Goal: Task Accomplishment & Management: Manage account settings

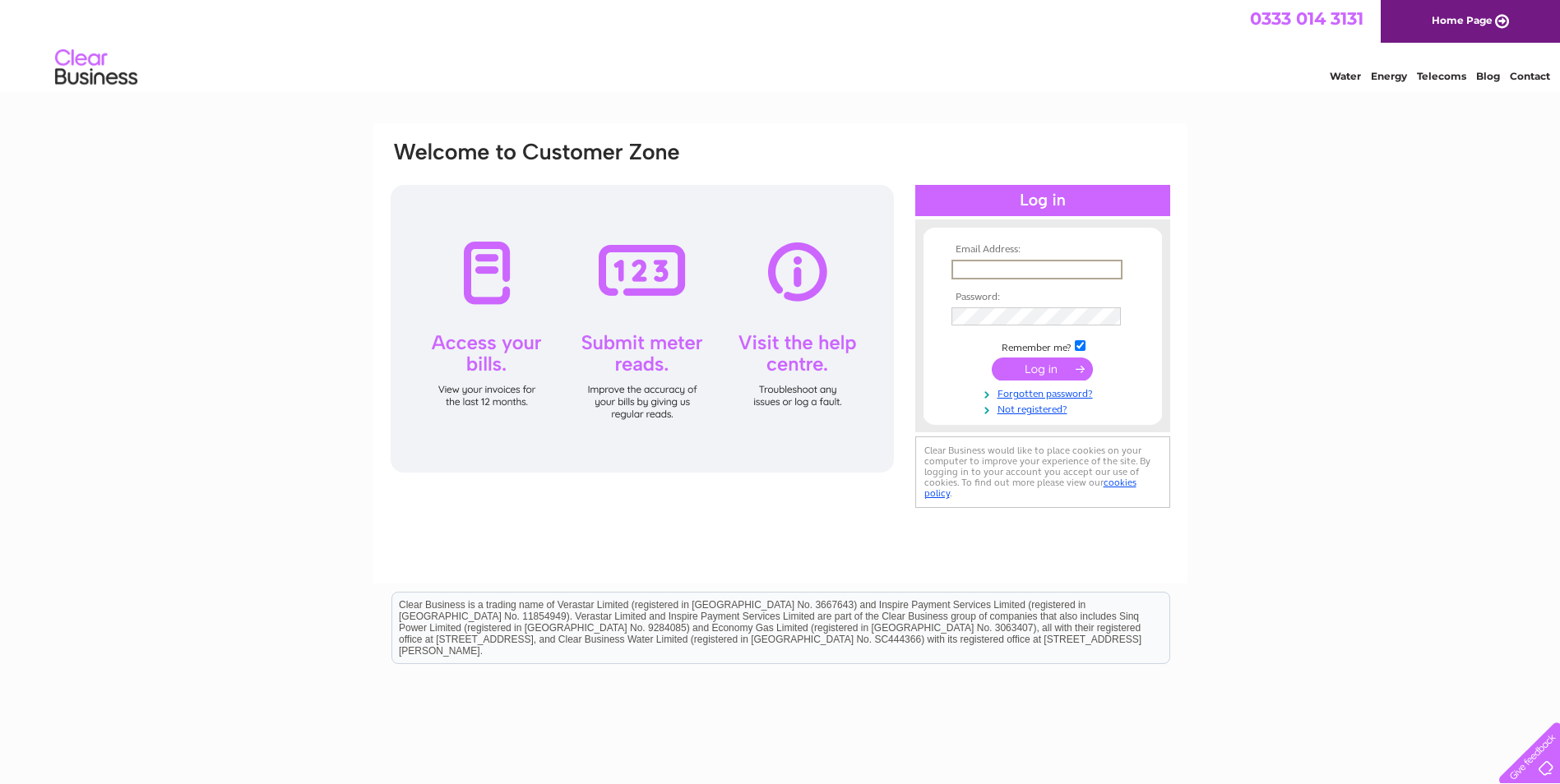
click at [1064, 268] on input "text" at bounding box center [1037, 269] width 171 height 20
type input "[EMAIL_ADDRESS][DOMAIN_NAME]"
click at [1056, 368] on input "submit" at bounding box center [1043, 367] width 101 height 23
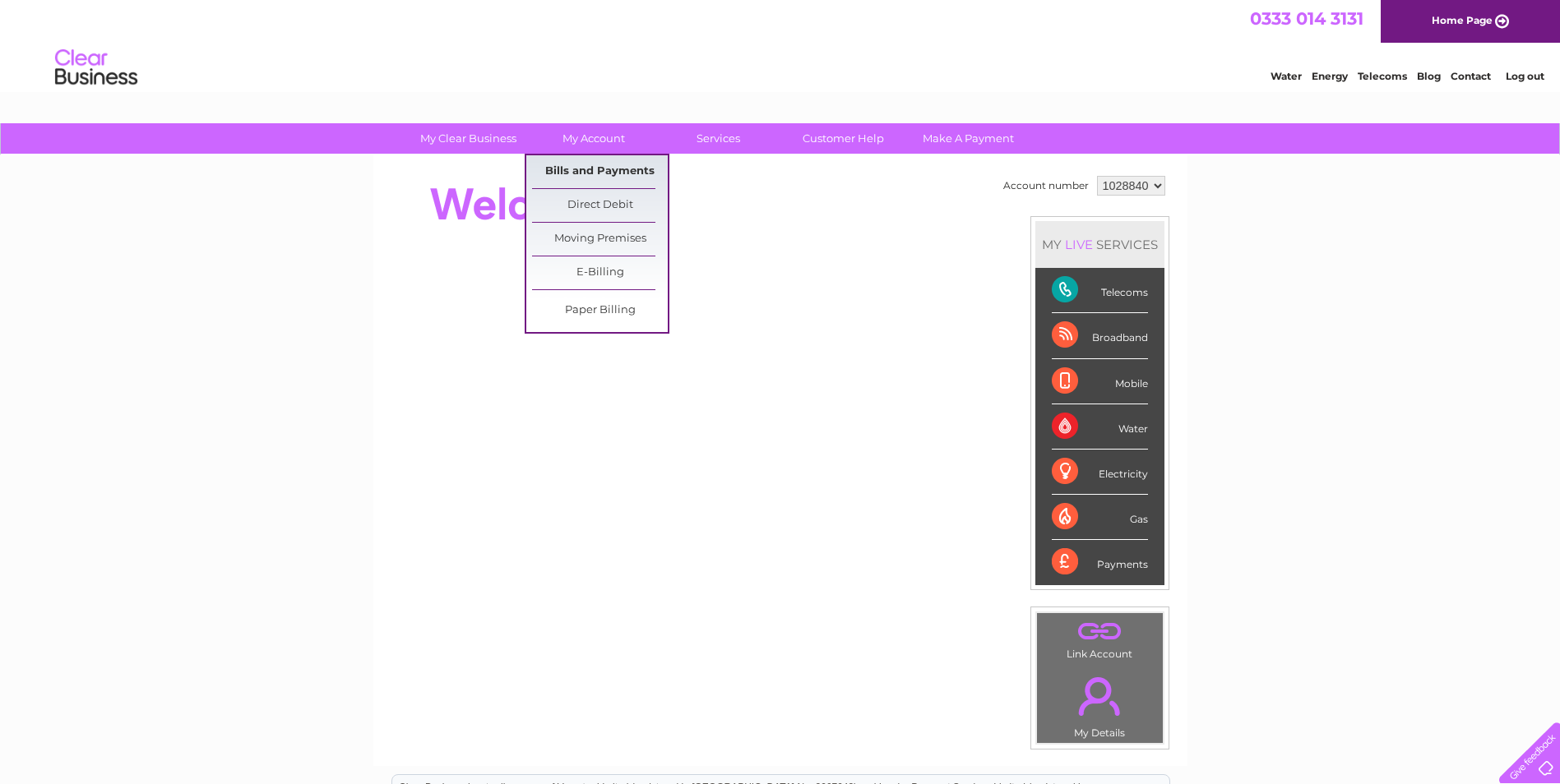
click at [590, 165] on link "Bills and Payments" at bounding box center [600, 171] width 135 height 33
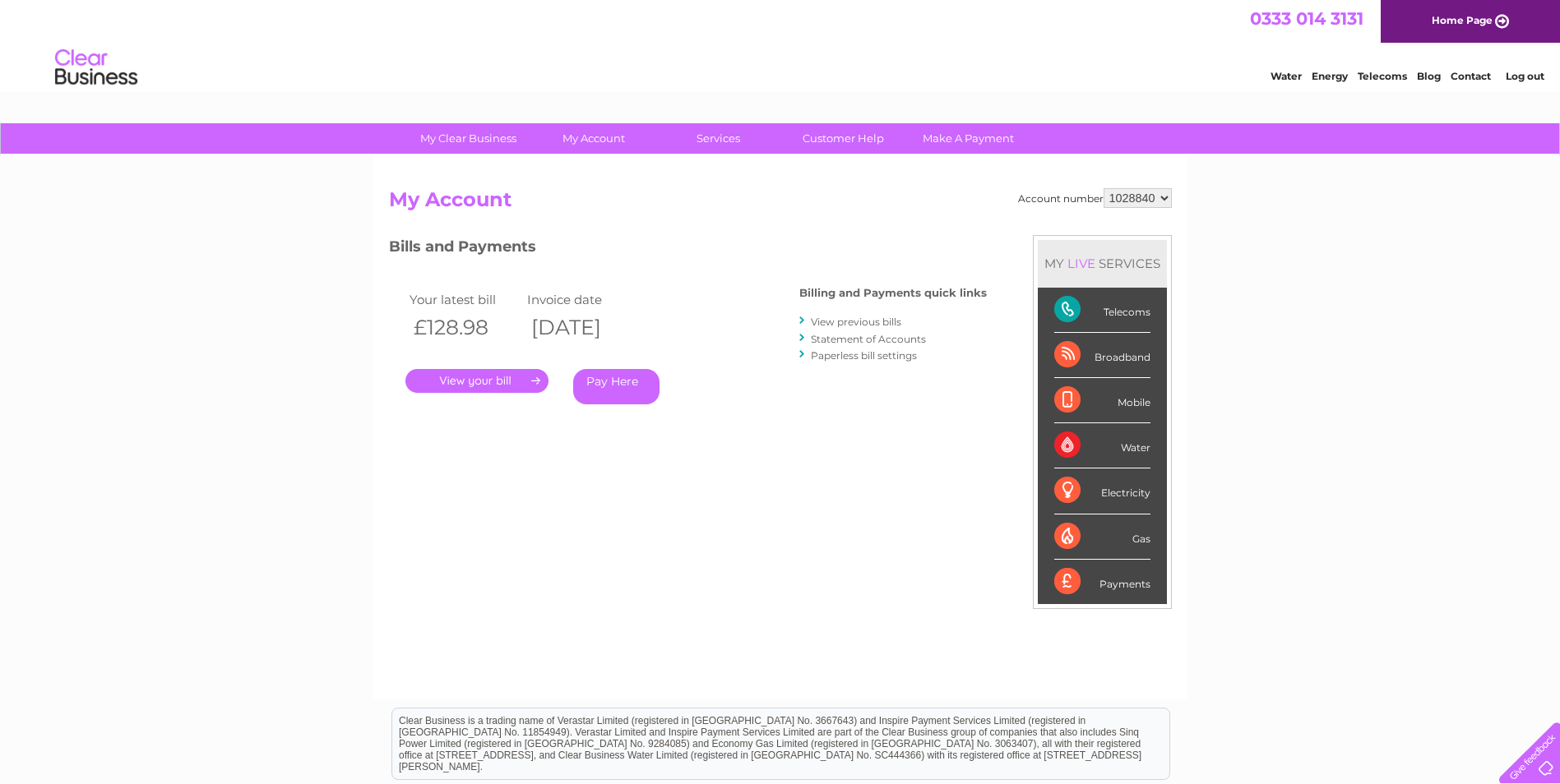
click at [478, 380] on link "." at bounding box center [477, 381] width 143 height 24
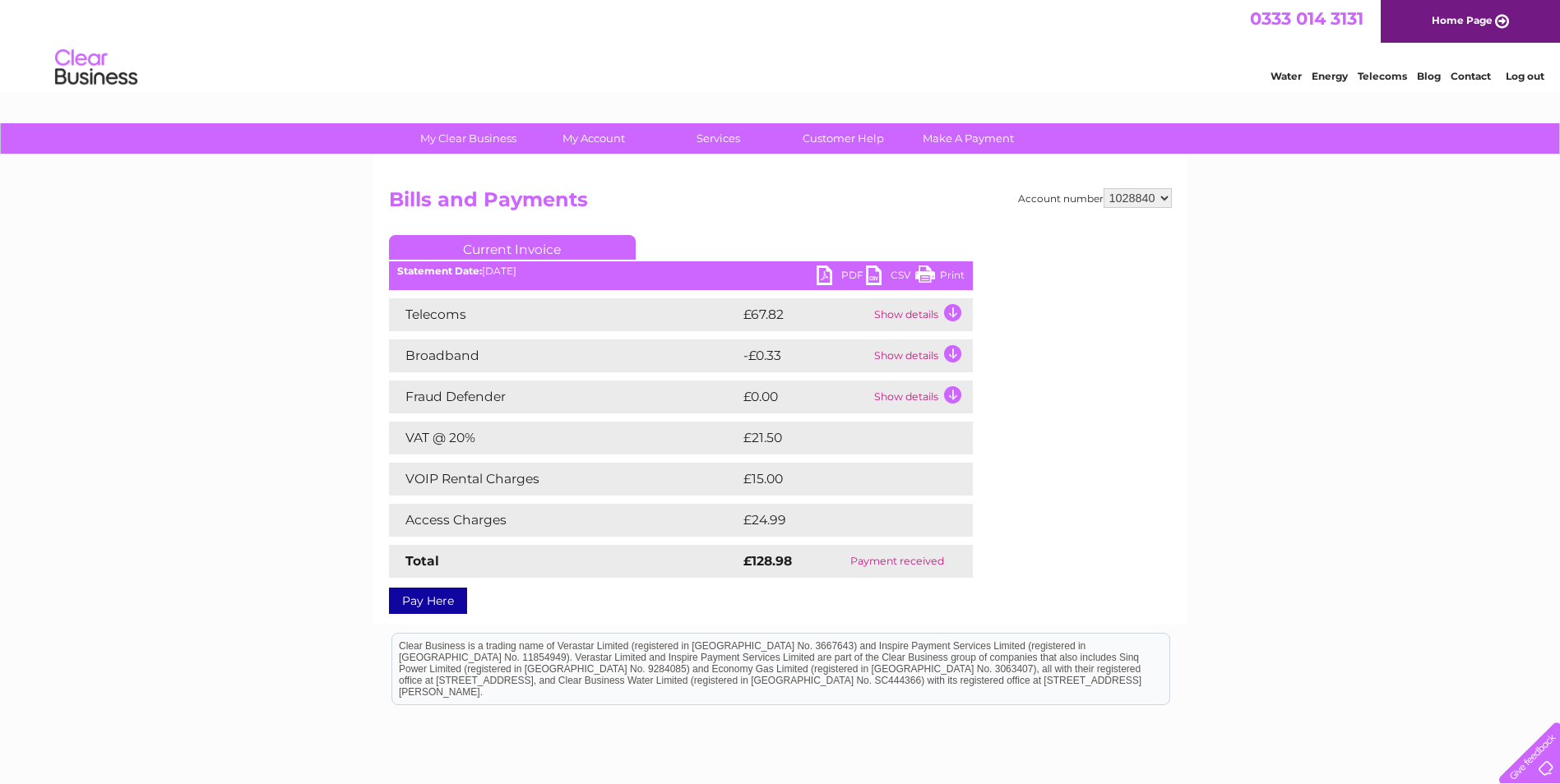
click at [825, 273] on link "PDF" at bounding box center [841, 277] width 50 height 24
click at [949, 273] on link "Print" at bounding box center [941, 277] width 50 height 24
click at [841, 275] on link "PDF" at bounding box center [841, 277] width 50 height 24
click at [1532, 76] on link "Log out" at bounding box center [1525, 76] width 39 height 12
